Goal: Navigation & Orientation: Find specific page/section

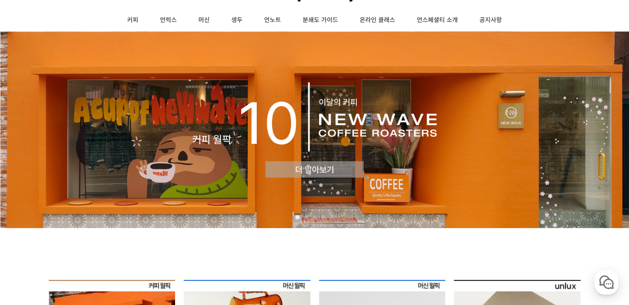
scroll to position [13, 0]
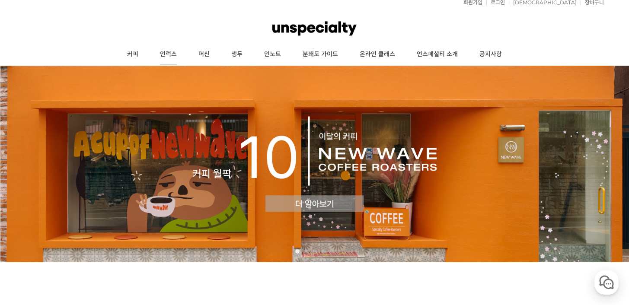
click at [169, 51] on link "언럭스" at bounding box center [168, 55] width 38 height 22
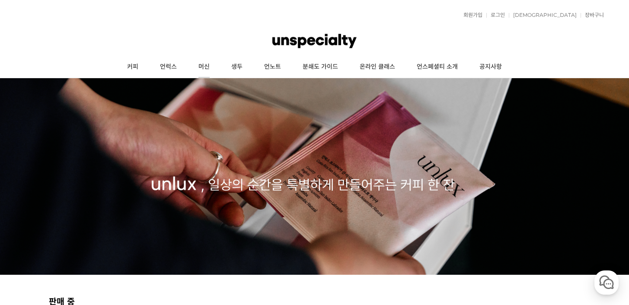
click at [214, 65] on link "머신" at bounding box center [204, 67] width 33 height 22
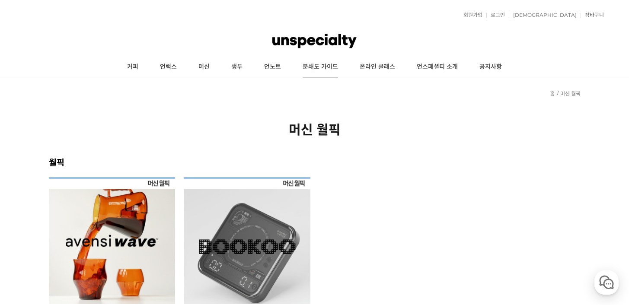
click at [323, 66] on link "분쇄도 가이드" at bounding box center [320, 67] width 57 height 22
click at [431, 67] on link "언스페셜티 소개" at bounding box center [437, 67] width 63 height 22
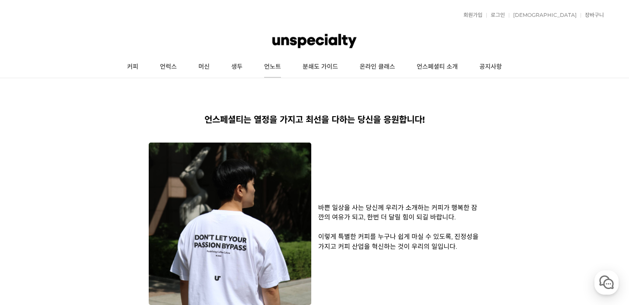
click at [276, 68] on link "언노트" at bounding box center [272, 67] width 38 height 22
click at [378, 68] on link "온라인 클래스" at bounding box center [377, 67] width 57 height 22
click at [137, 68] on link "커피" at bounding box center [132, 67] width 33 height 22
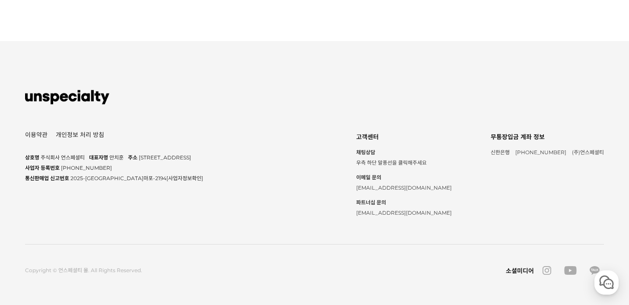
scroll to position [1483, 0]
drag, startPoint x: 447, startPoint y: 187, endPoint x: 468, endPoint y: 189, distance: 20.5
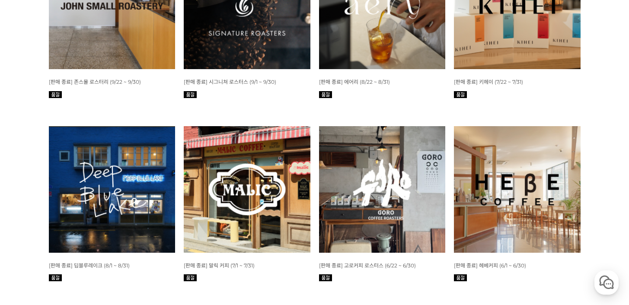
scroll to position [0, 0]
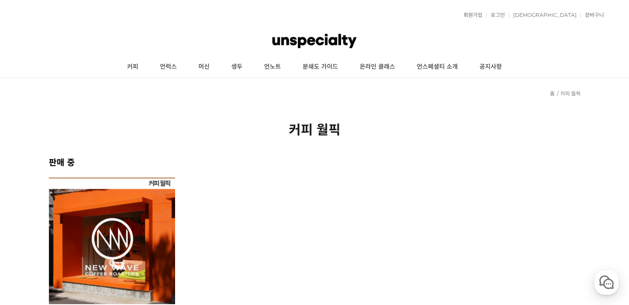
click at [374, 116] on div "커피 월픽" at bounding box center [315, 128] width 532 height 56
